Goal: Transaction & Acquisition: Book appointment/travel/reservation

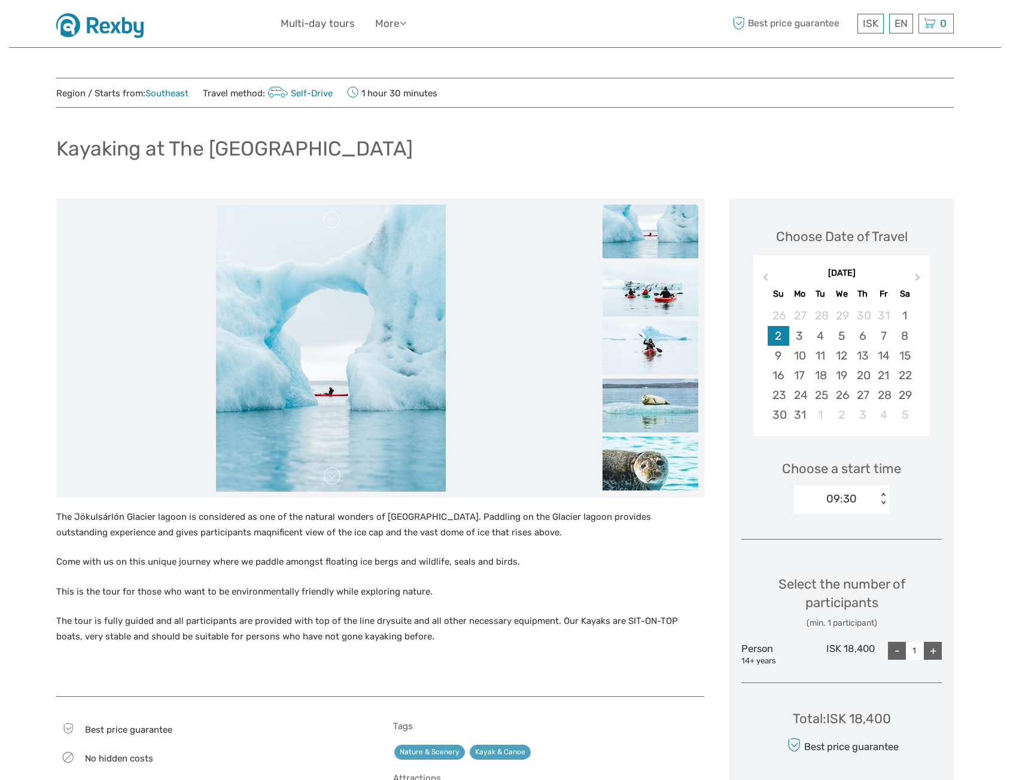
click at [121, 23] on img at bounding box center [104, 23] width 96 height 29
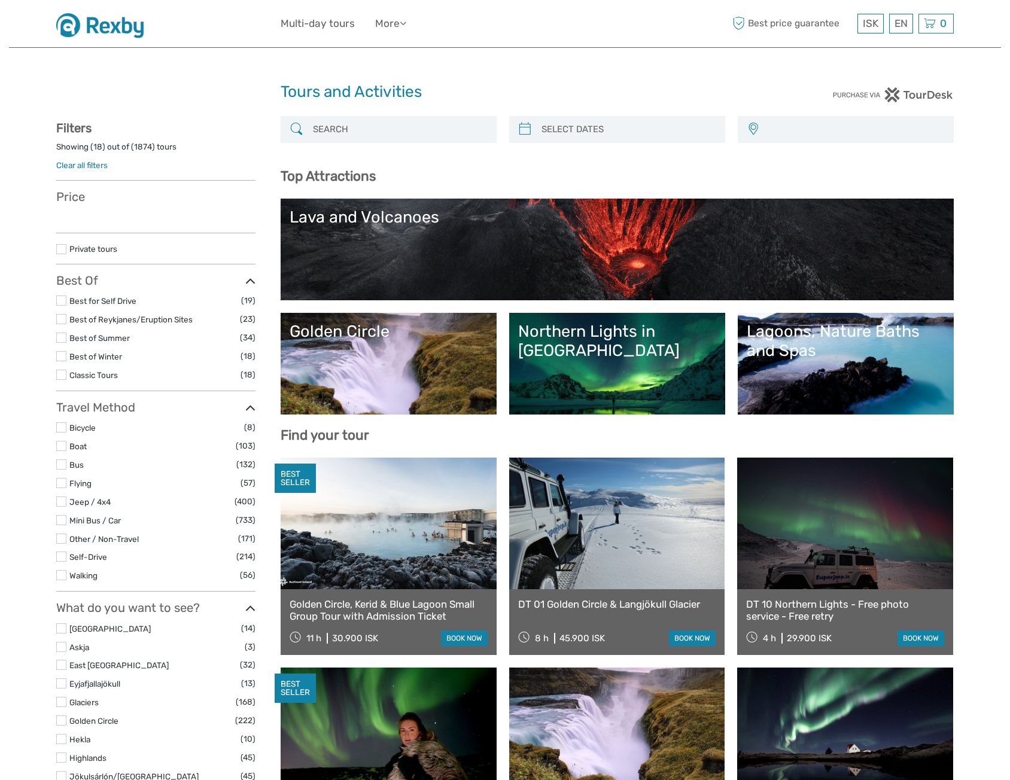
select select
click at [327, 127] on input "search" at bounding box center [399, 129] width 182 height 21
select select
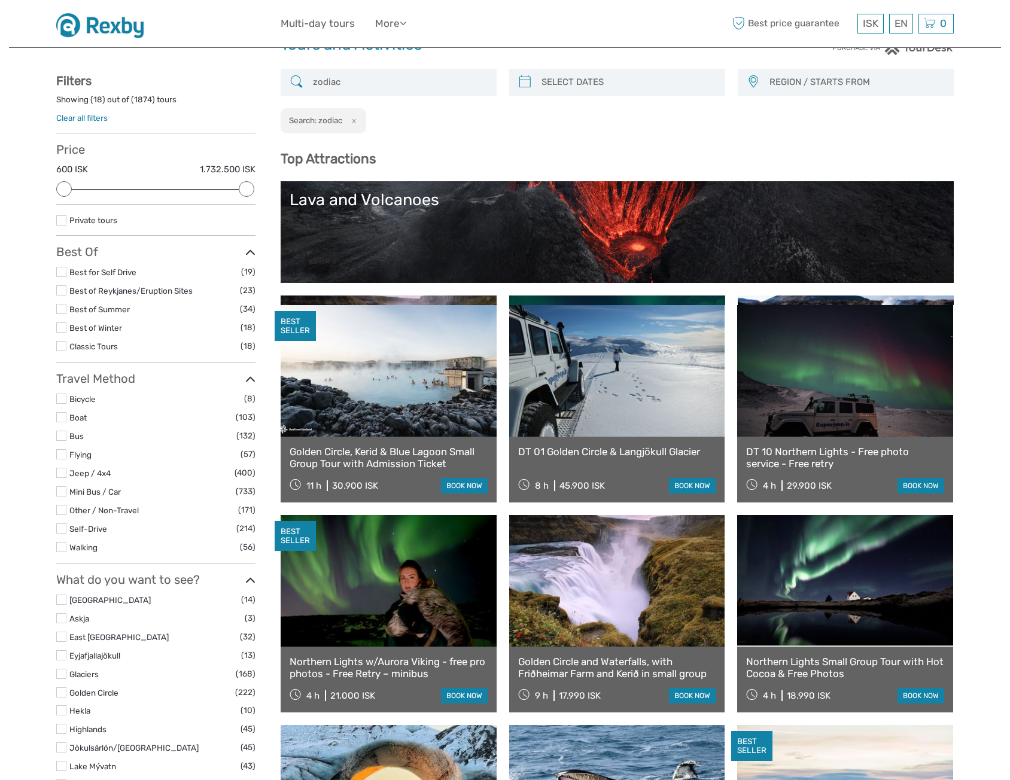
scroll to position [67, 0]
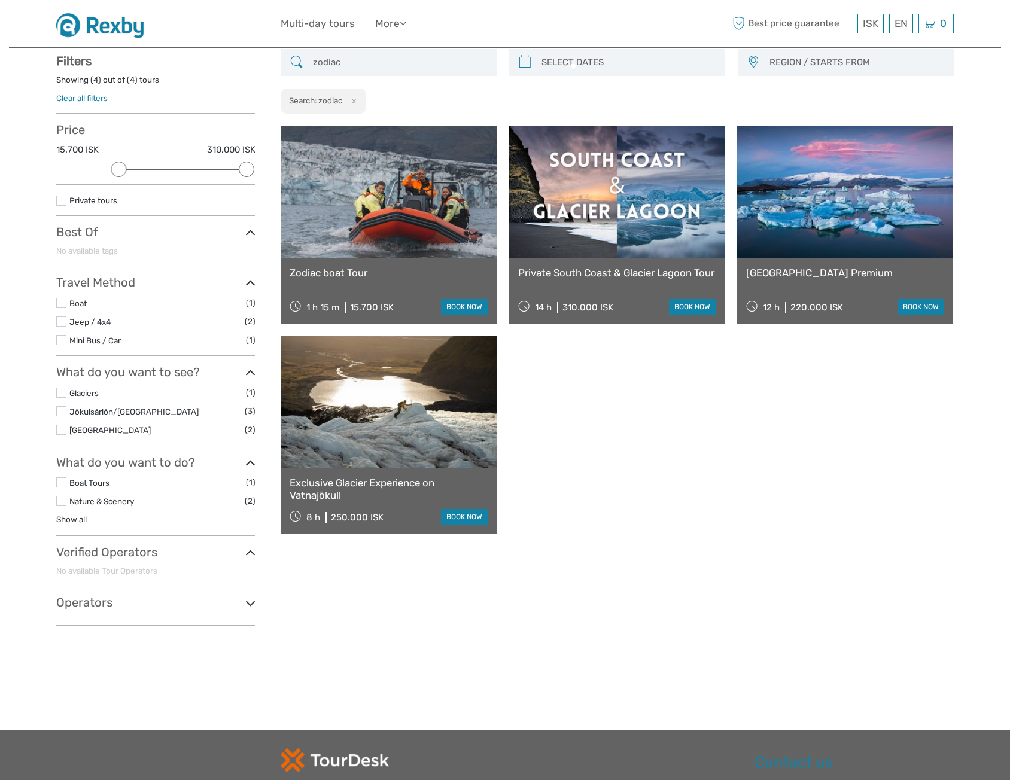
scroll to position [68, 0]
type input "zodiac"
click at [361, 272] on link "Zodiac boat Tour" at bounding box center [388, 272] width 198 height 12
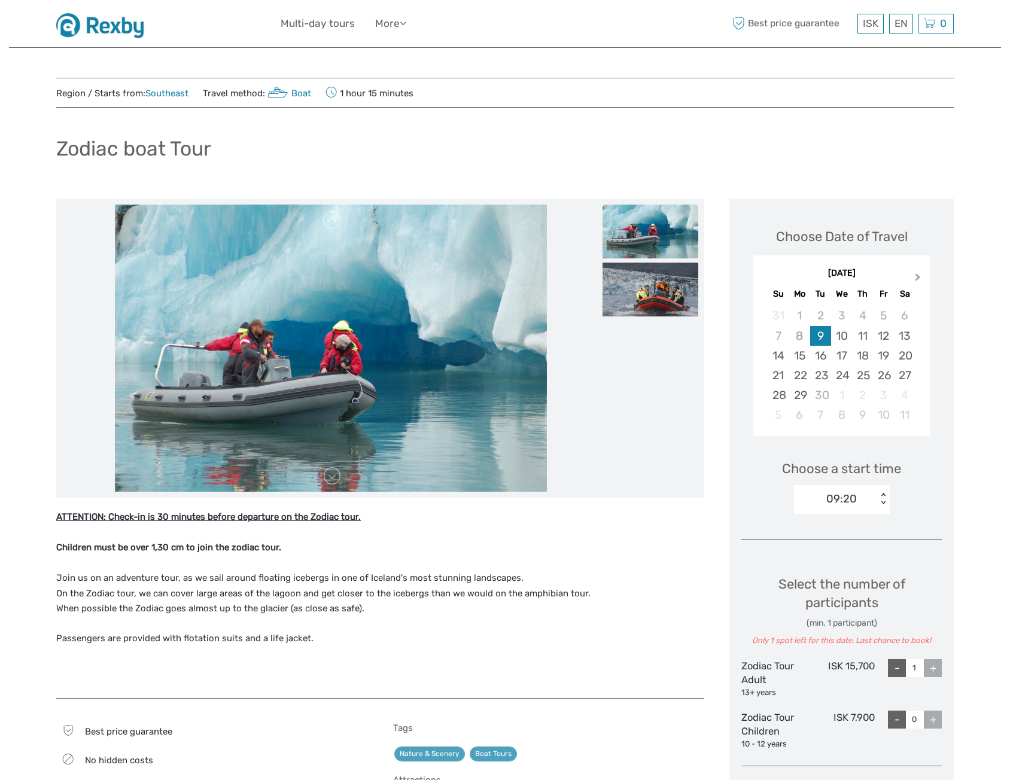
click at [917, 279] on span "Next Month" at bounding box center [917, 279] width 0 height 17
click at [918, 279] on div "October 2025" at bounding box center [841, 273] width 176 height 13
click at [765, 275] on span "Previous Month" at bounding box center [765, 279] width 0 height 17
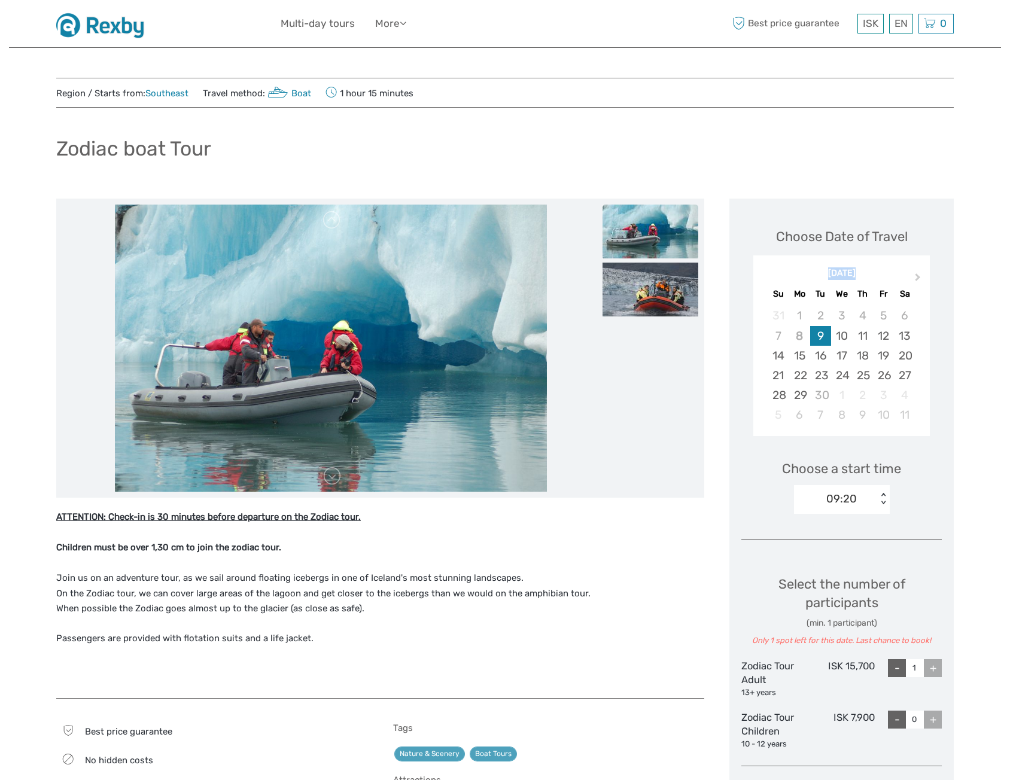
click at [766, 275] on div "September 2025" at bounding box center [841, 273] width 176 height 13
